Goal: Task Accomplishment & Management: Use online tool/utility

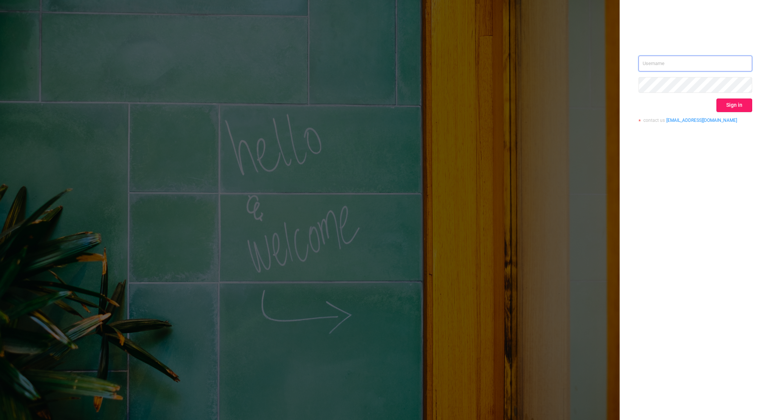
type input "[EMAIL_ADDRESS][DOMAIN_NAME]"
click at [740, 99] on button "Sign in" at bounding box center [734, 106] width 36 height 14
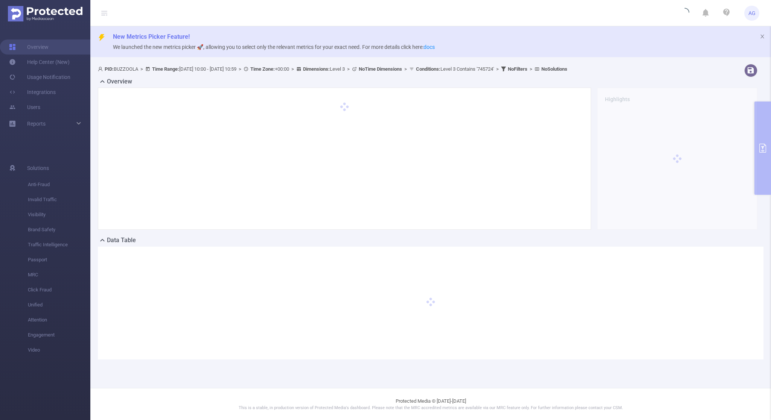
click at [696, 39] on span "New Metrics Picker Feature!" at bounding box center [439, 36] width 652 height 9
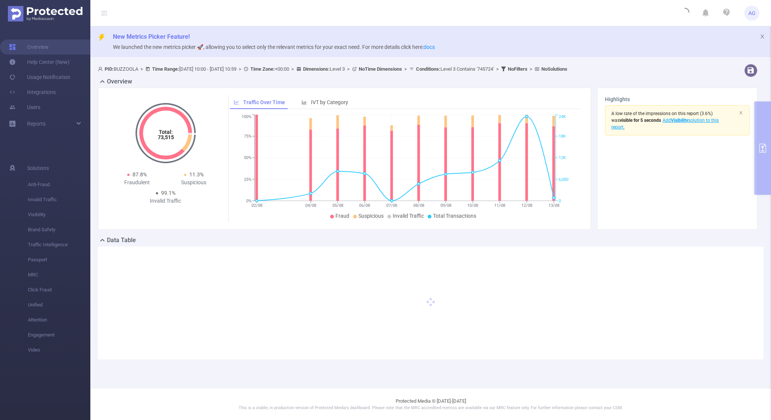
click at [563, 21] on header "AG" at bounding box center [385, 13] width 771 height 26
click at [761, 148] on div "Overview Total: 73,515 Total: 73,515 87.8% Fraudulent 11.3% Suspicious 99.1% In…" at bounding box center [430, 156] width 665 height 159
click at [741, 113] on icon "icon: close" at bounding box center [740, 112] width 3 height 3
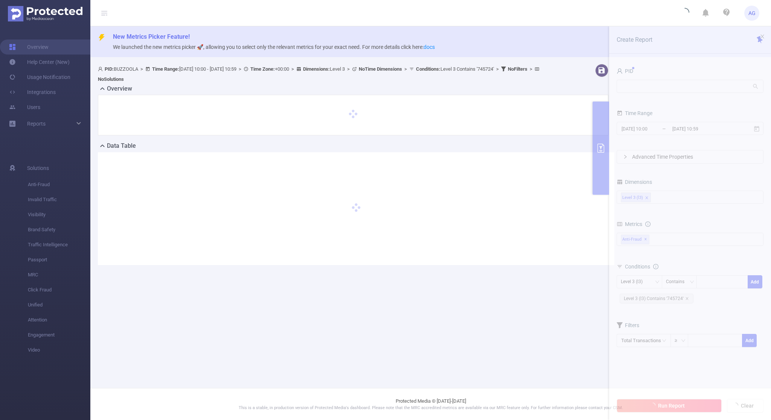
click at [596, 166] on div at bounding box center [356, 208] width 516 height 113
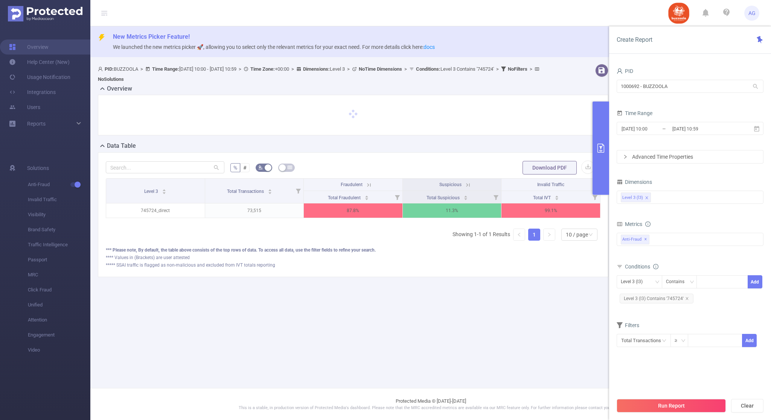
click at [505, 18] on header "AG" at bounding box center [385, 13] width 771 height 26
click at [688, 299] on span "Level 3 (l3) Contains '745724'" at bounding box center [656, 299] width 74 height 10
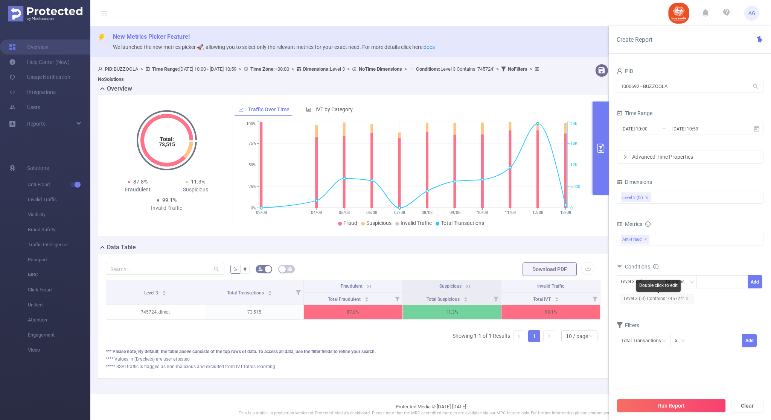
click at [688, 299] on span "Level 3 (l3) Contains '745724'" at bounding box center [656, 299] width 74 height 10
click at [687, 300] on icon "icon: close" at bounding box center [687, 299] width 4 height 4
click at [705, 288] on div at bounding box center [721, 282] width 43 height 12
paste input "1296719"
type input "1296719"
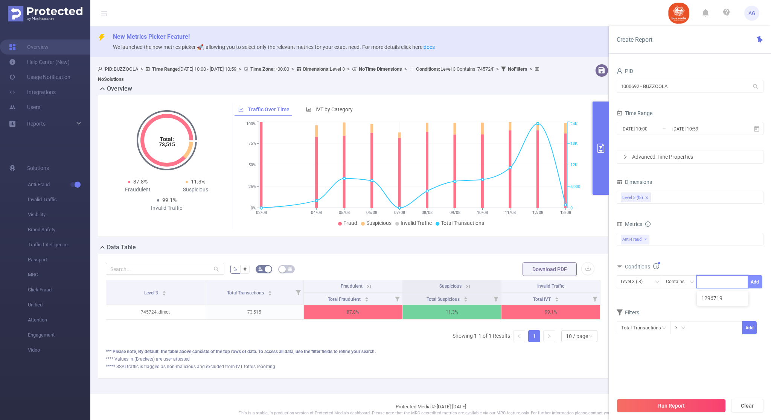
click at [755, 283] on button "Add" at bounding box center [754, 281] width 15 height 13
click at [678, 404] on button "Run Report" at bounding box center [670, 406] width 109 height 14
